Goal: Navigation & Orientation: Understand site structure

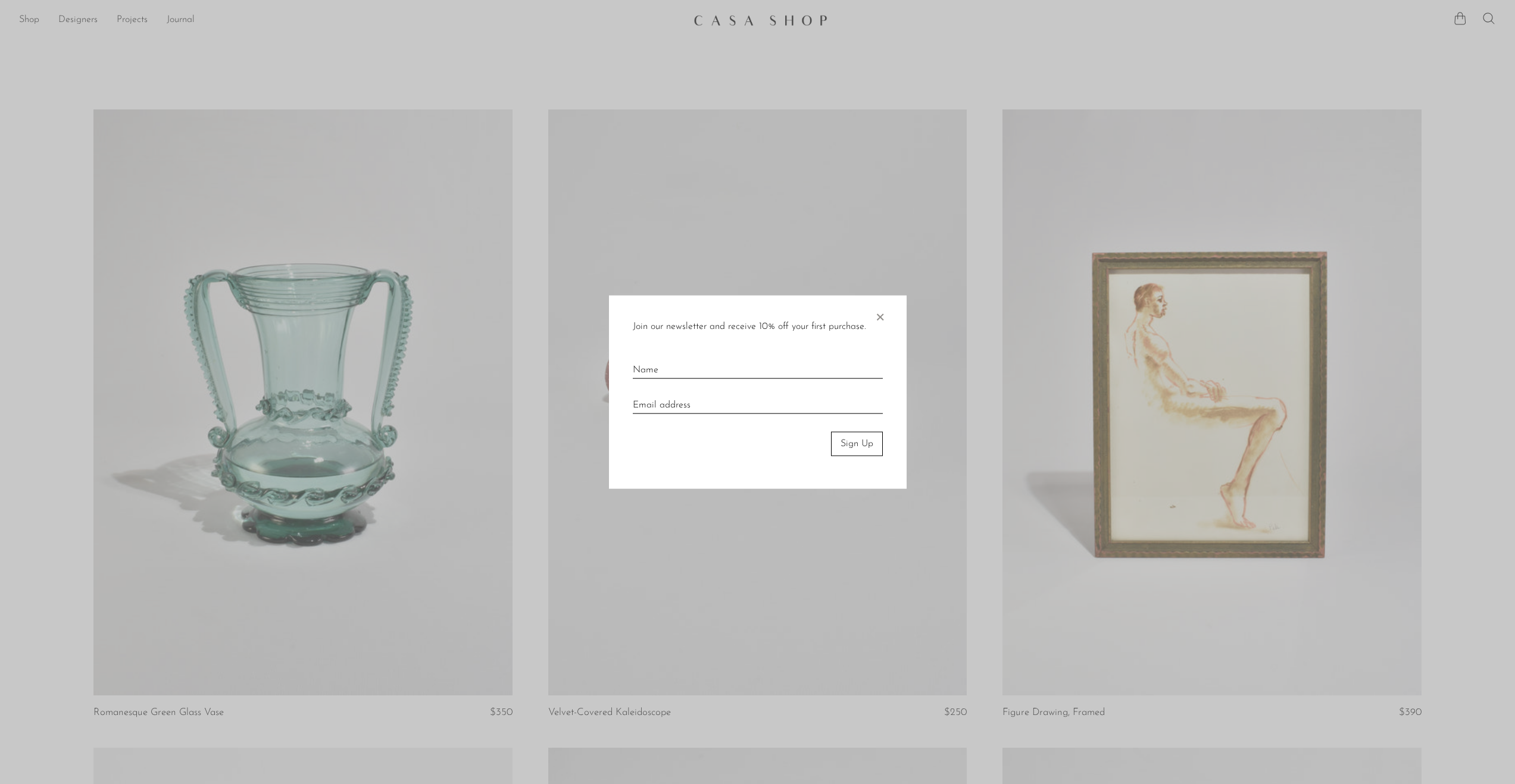
click at [1029, 86] on div at bounding box center [758, 392] width 1515 height 784
click at [880, 317] on span "×" at bounding box center [879, 314] width 12 height 38
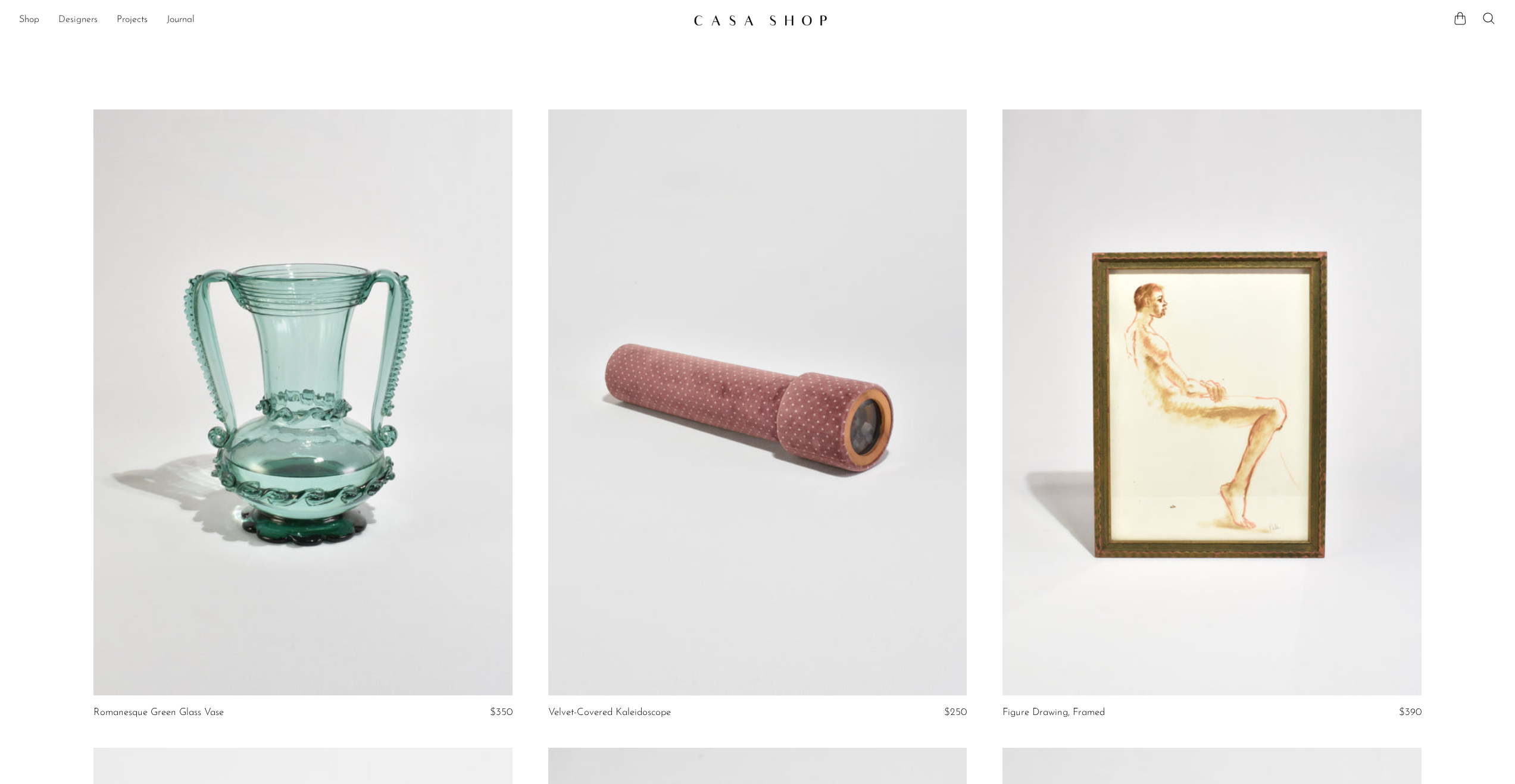
click at [86, 23] on link "Designers" at bounding box center [78, 20] width 39 height 16
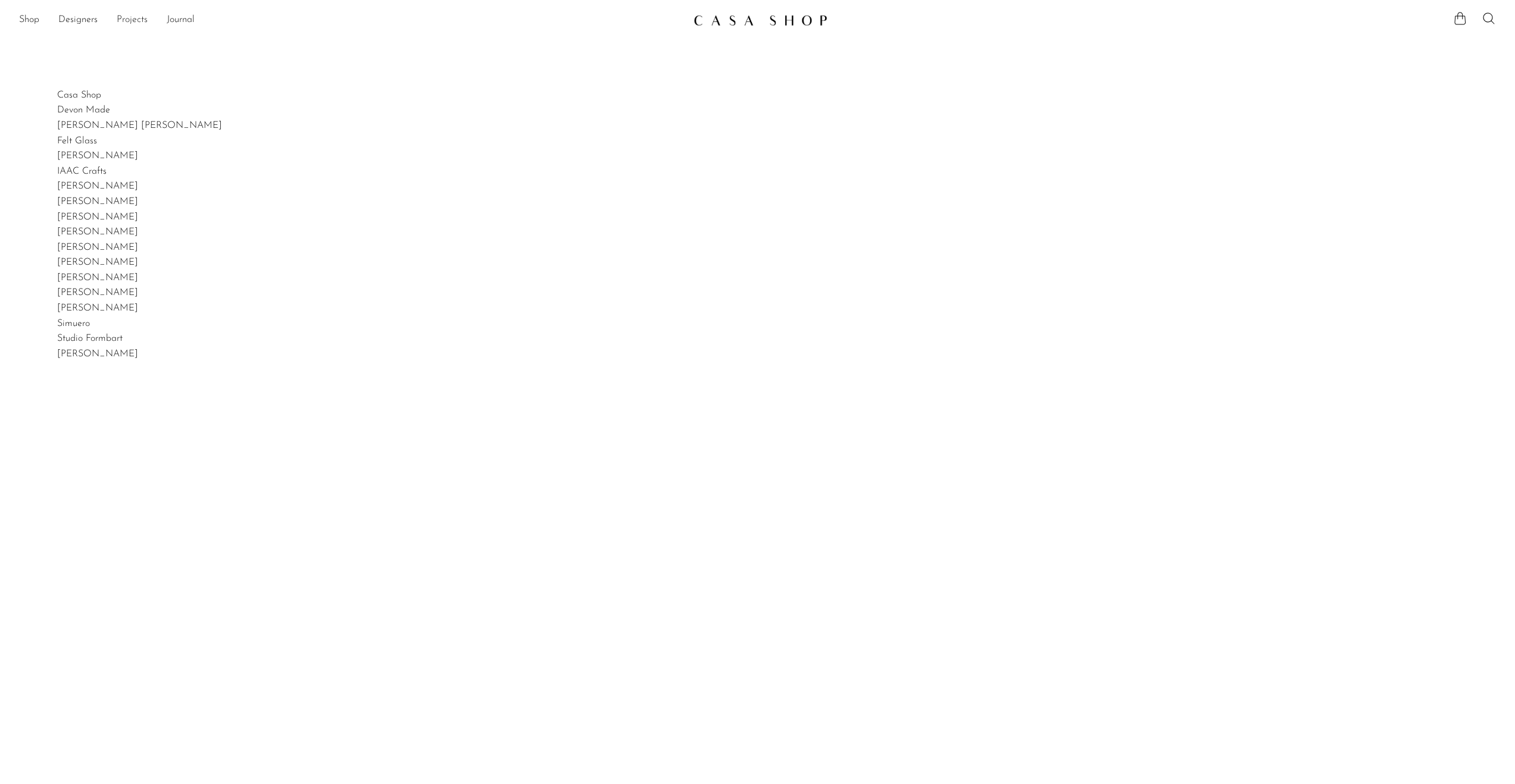
click at [125, 20] on link "Projects" at bounding box center [131, 20] width 31 height 16
click at [188, 18] on link "Journal" at bounding box center [181, 20] width 28 height 16
